Goal: Task Accomplishment & Management: Use online tool/utility

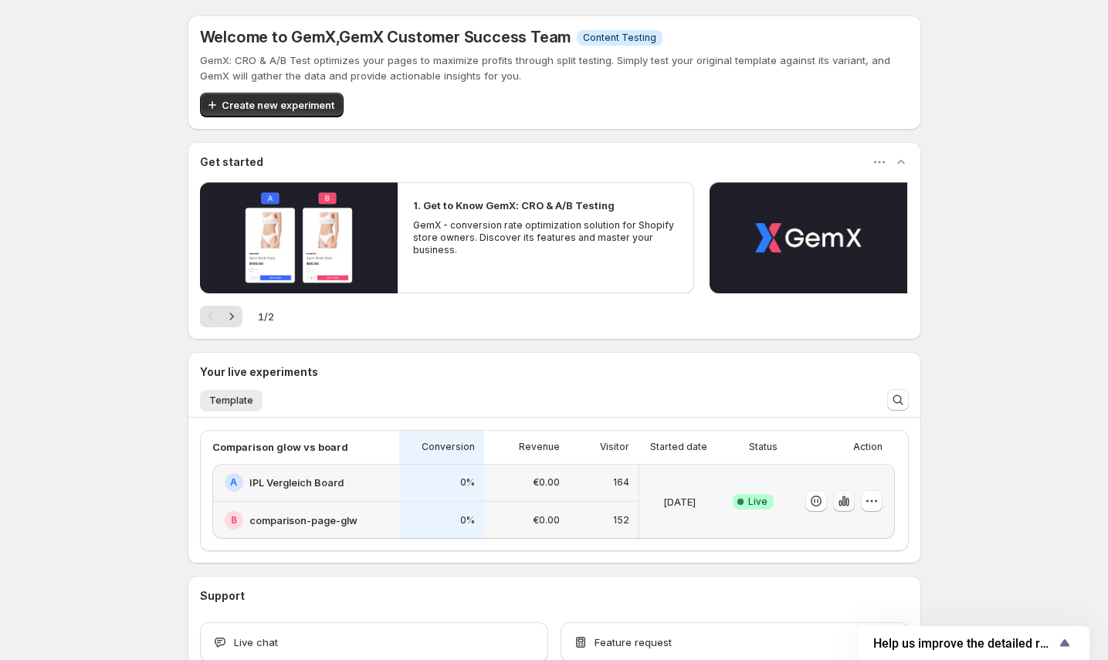
click at [851, 502] on icon "button" at bounding box center [843, 500] width 15 height 15
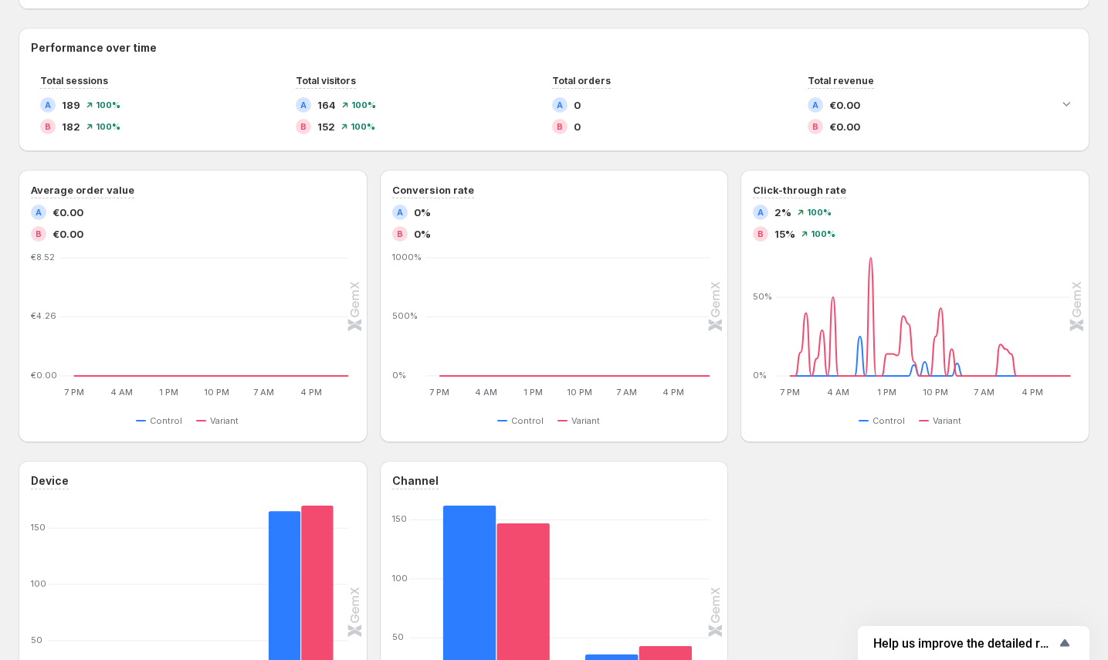
scroll to position [333, 0]
click at [722, 185] on icon "button" at bounding box center [716, 180] width 15 height 15
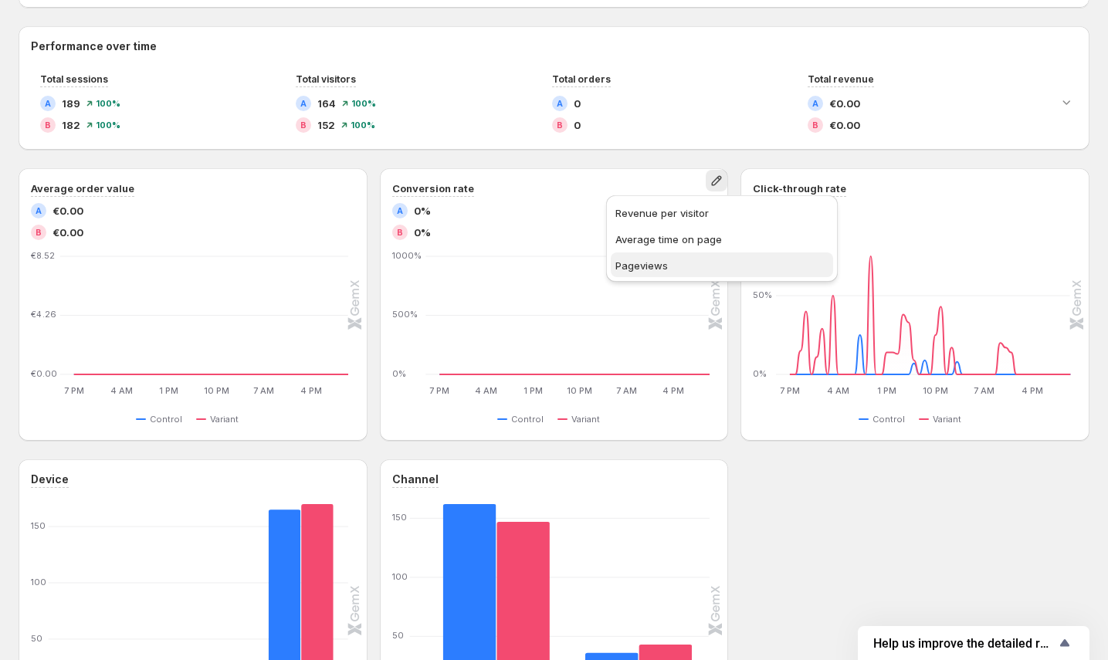
click at [681, 267] on span "Pageviews" at bounding box center [721, 265] width 213 height 15
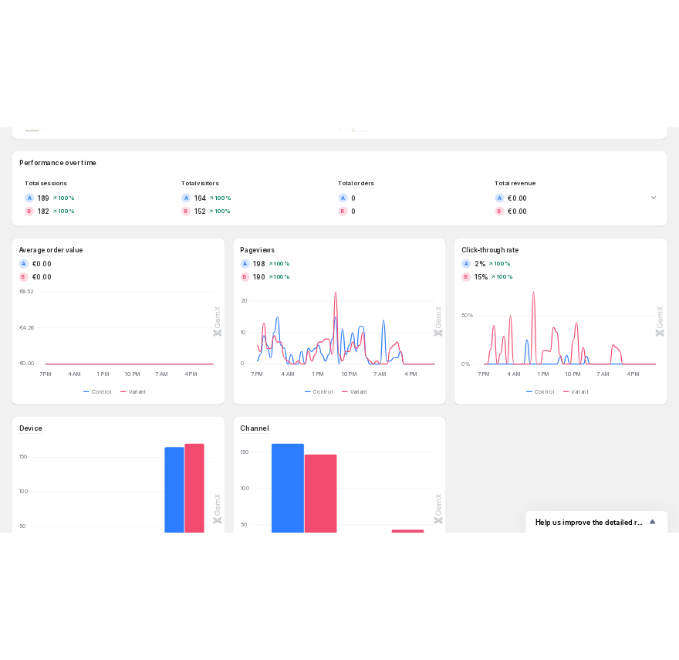
scroll to position [242, 0]
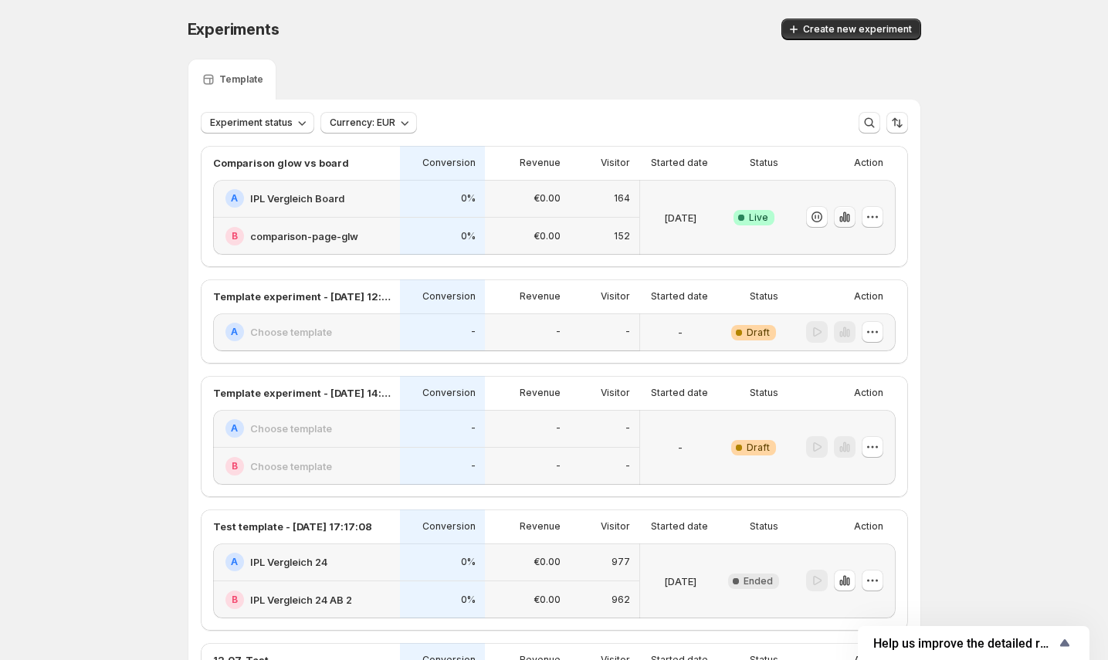
click at [849, 225] on button "button" at bounding box center [845, 217] width 22 height 22
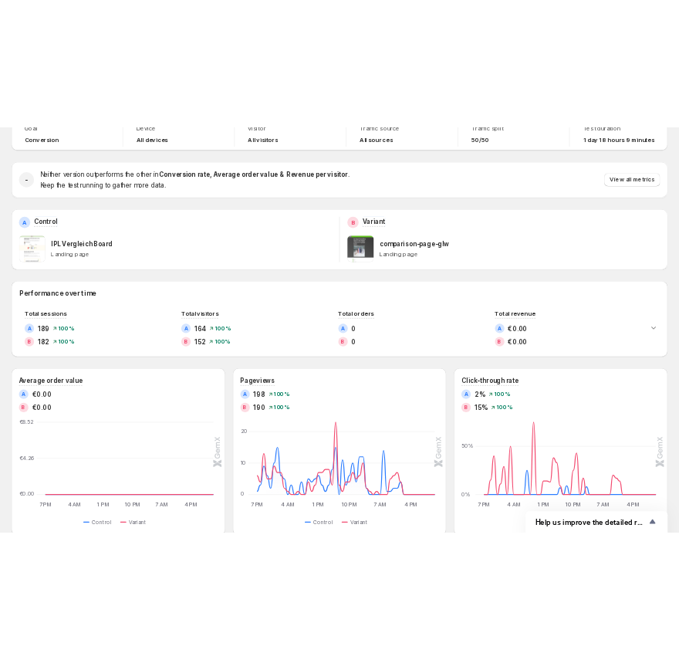
scroll to position [130, 0]
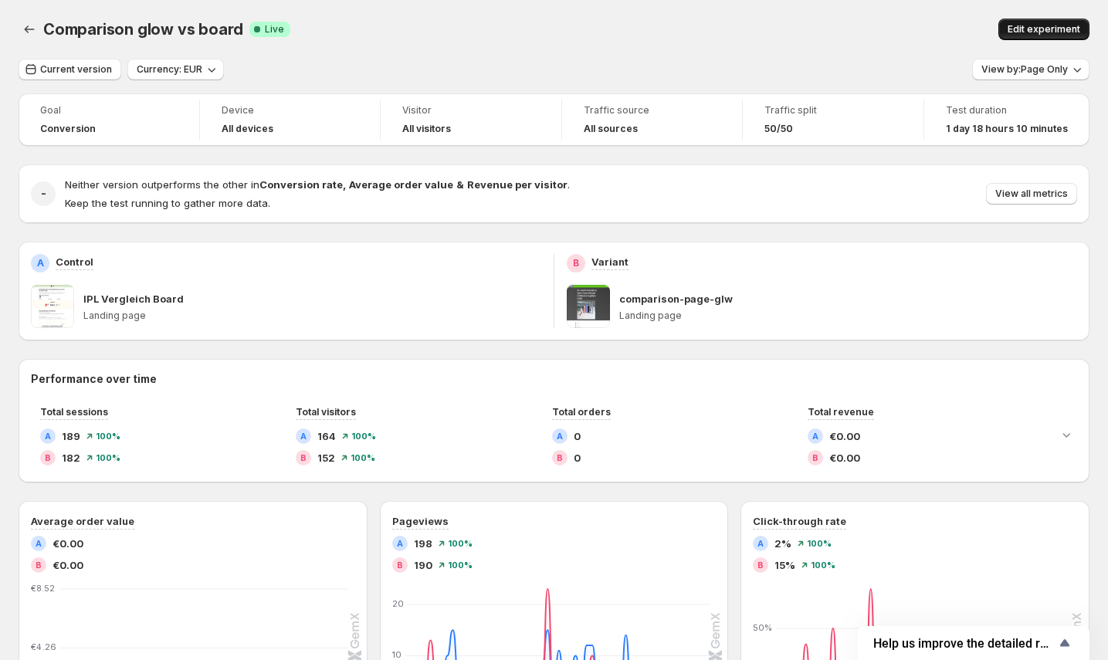
click at [1058, 29] on span "Edit experiment" at bounding box center [1043, 29] width 73 height 12
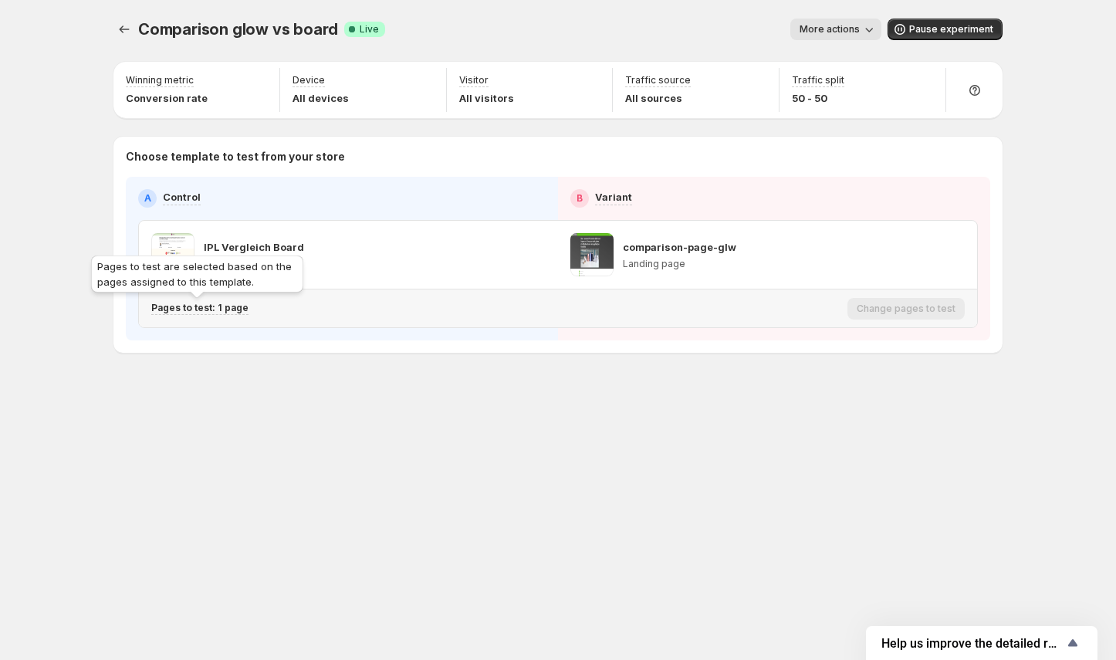
click at [238, 308] on p "Pages to test: 1 page" at bounding box center [199, 308] width 97 height 12
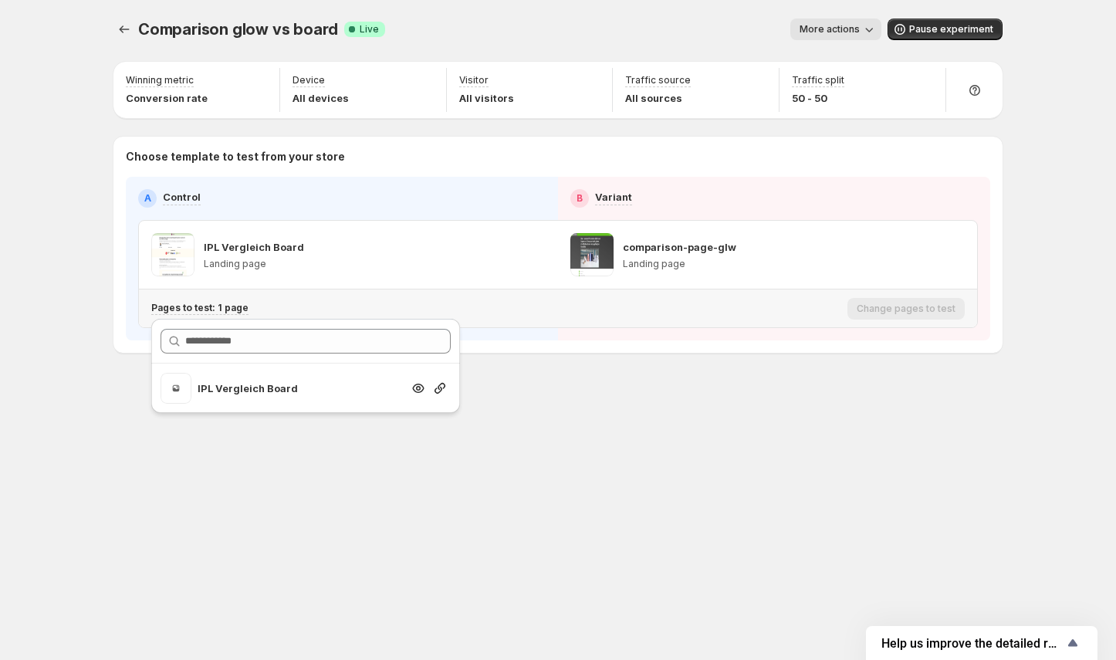
click at [449, 390] on div "Search for and select a customer segment" at bounding box center [440, 388] width 22 height 15
click at [443, 390] on icon "Search for and select a customer segment" at bounding box center [439, 388] width 15 height 15
click at [415, 390] on icon "Search for and select a customer segment" at bounding box center [418, 388] width 15 height 15
